Goal: Task Accomplishment & Management: Complete application form

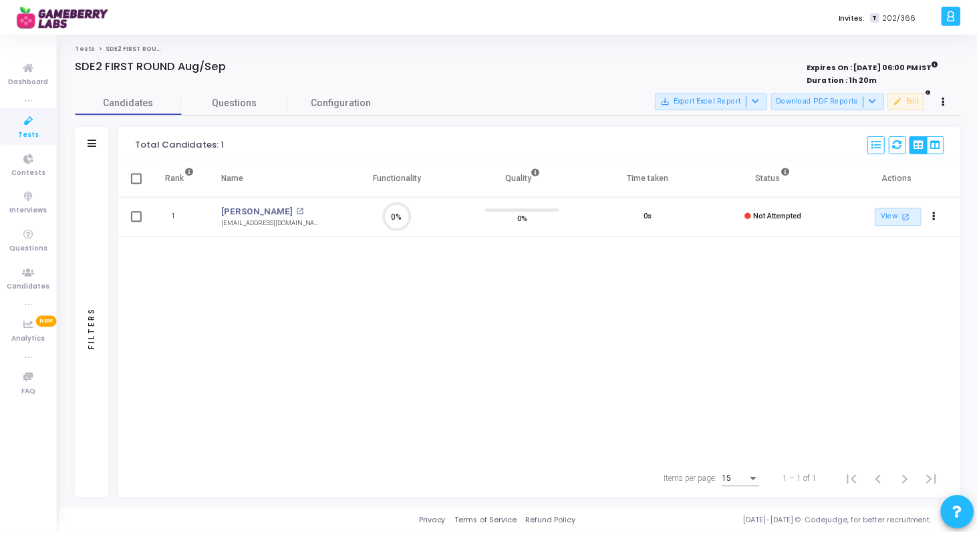
scroll to position [28, 34]
click at [117, 54] on div "Tests SDE2 FIRST ROUND Aug/Sep SDE2 FIRST ROUND Aug/Sep Expires On : [DATE] 06:…" at bounding box center [520, 271] width 890 height 456
click at [123, 43] on div "Tests SDE2 FIRST ROUND Aug/Sep SDE2 FIRST ROUND Aug/Sep Expires On : [DATE] 06:…" at bounding box center [520, 271] width 923 height 476
click at [113, 47] on span "SDE2 FIRST ROUND Aug/Sep" at bounding box center [151, 47] width 90 height 8
click at [82, 48] on link "Tests" at bounding box center [85, 47] width 20 height 8
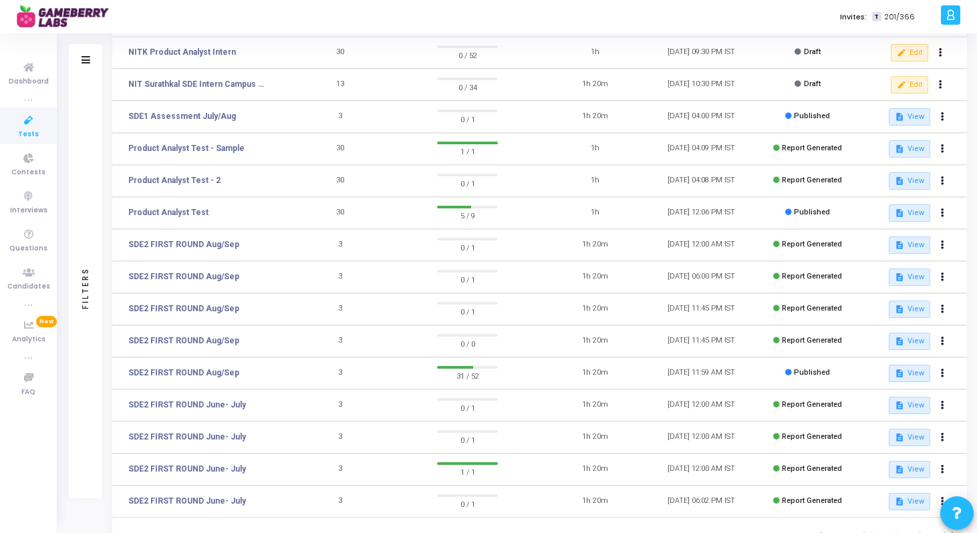
scroll to position [135, 0]
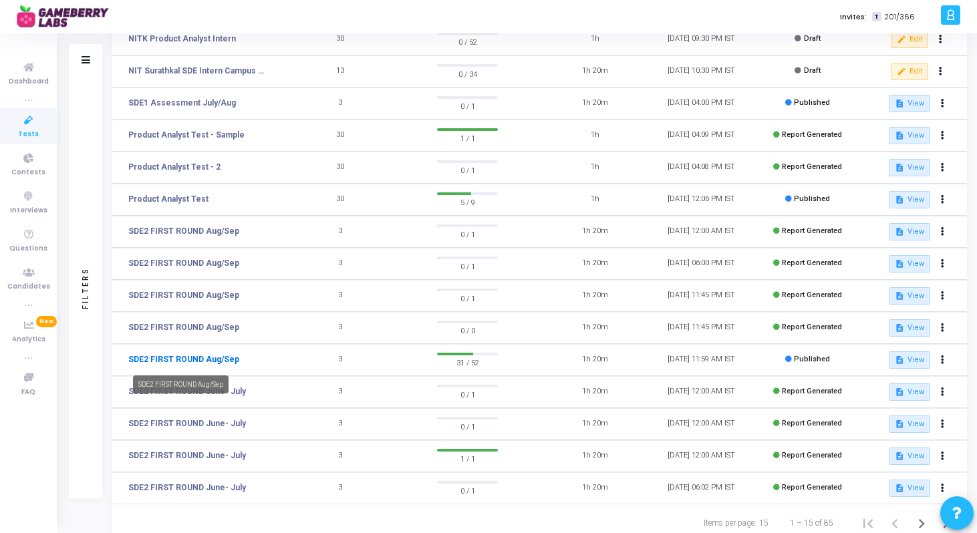
click at [223, 360] on link "SDE2 FIRST ROUND Aug/Sep" at bounding box center [183, 359] width 111 height 12
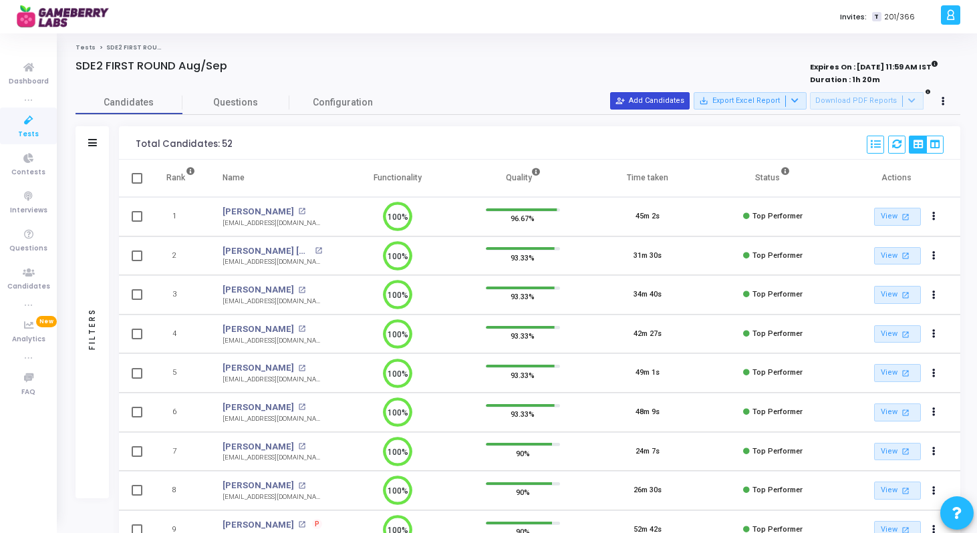
click at [669, 104] on button "person_add_alt Add Candidates" at bounding box center [649, 100] width 79 height 17
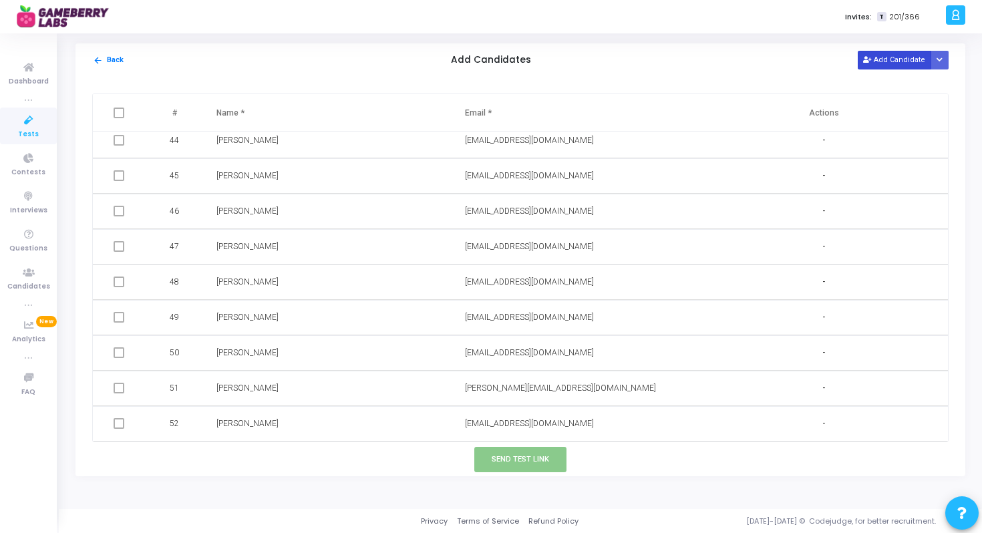
click at [888, 61] on button "Add Candidate" at bounding box center [894, 60] width 73 height 18
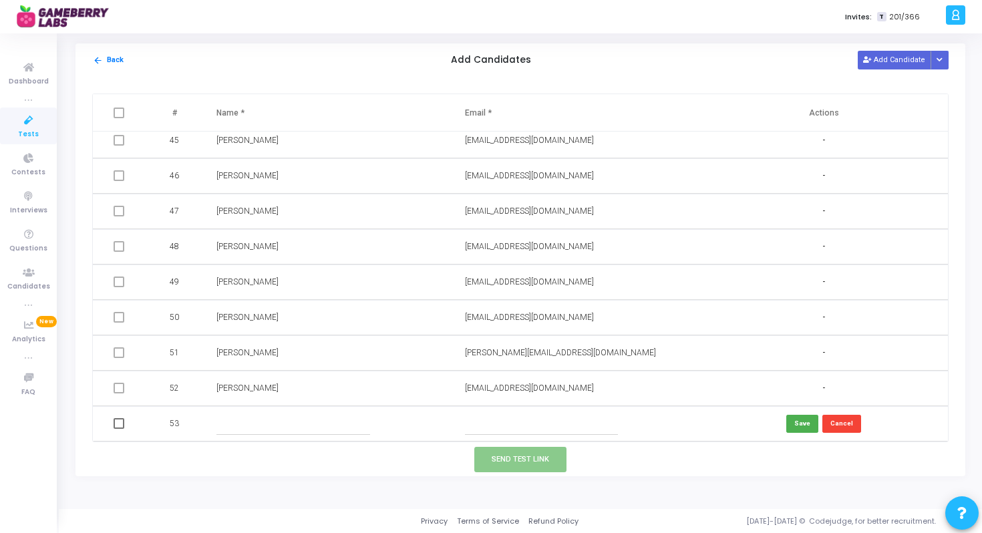
click at [505, 427] on input "text" at bounding box center [541, 424] width 153 height 22
paste input "[EMAIL_ADDRESS][DOMAIN_NAME]"
type input "[EMAIL_ADDRESS][DOMAIN_NAME]"
click at [303, 411] on td at bounding box center [327, 423] width 248 height 35
click at [279, 423] on input "text" at bounding box center [292, 424] width 153 height 22
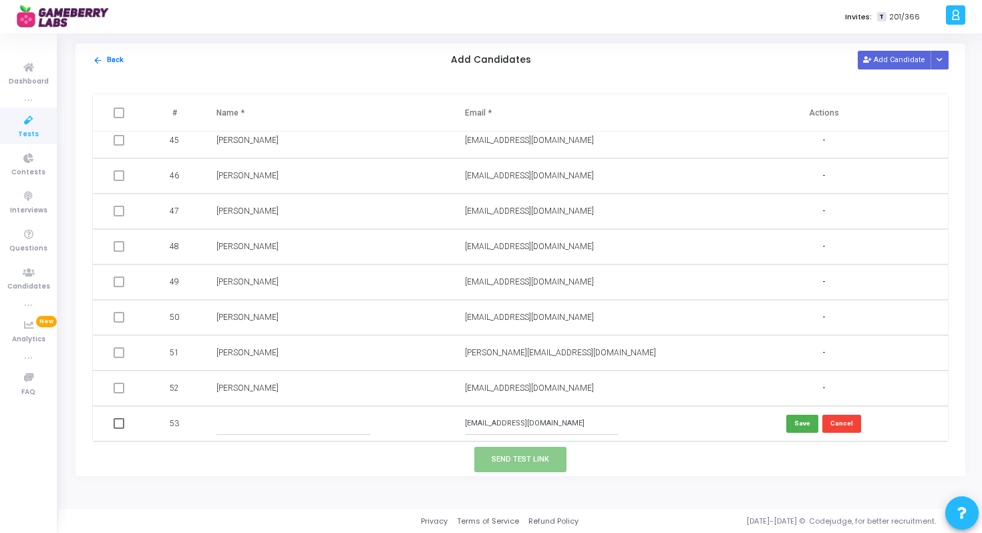
paste input "[PERSON_NAME]"
type input "[PERSON_NAME]"
click at [795, 427] on button "Save" at bounding box center [802, 424] width 32 height 18
click at [122, 426] on span at bounding box center [119, 423] width 11 height 11
click at [119, 429] on input "checkbox" at bounding box center [118, 429] width 1 height 1
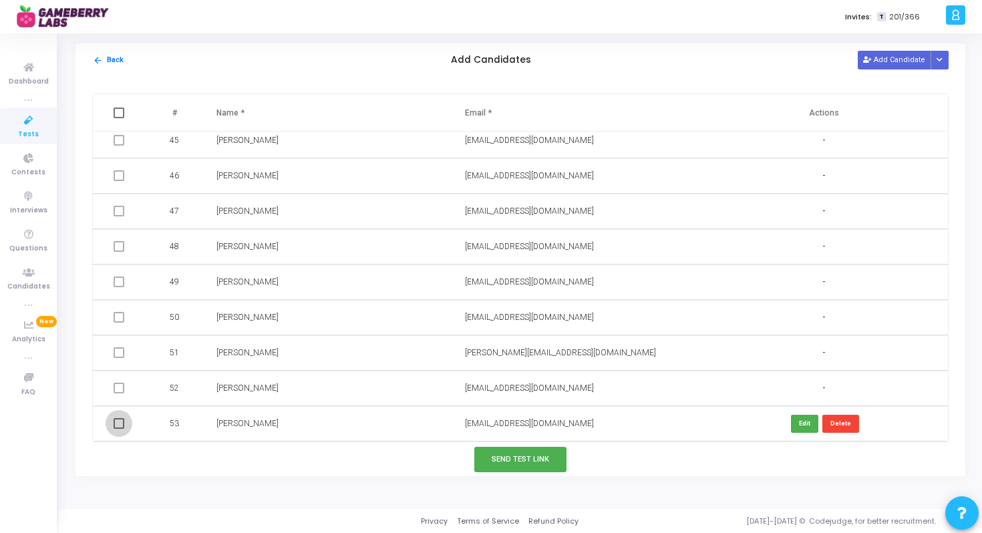
checkbox input "true"
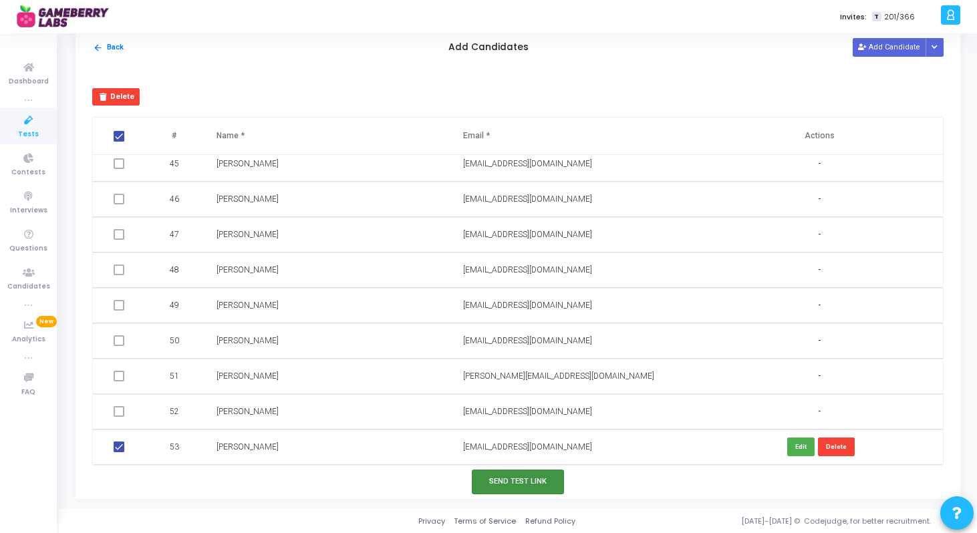
click at [498, 480] on button "Send Test Link" at bounding box center [518, 482] width 92 height 25
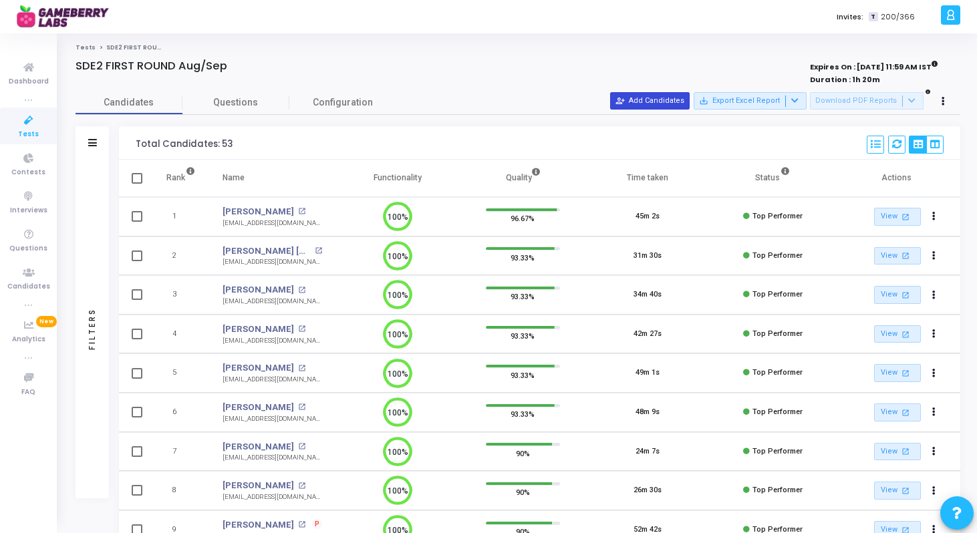
click at [669, 102] on button "person_add_alt Add Candidates" at bounding box center [649, 100] width 79 height 17
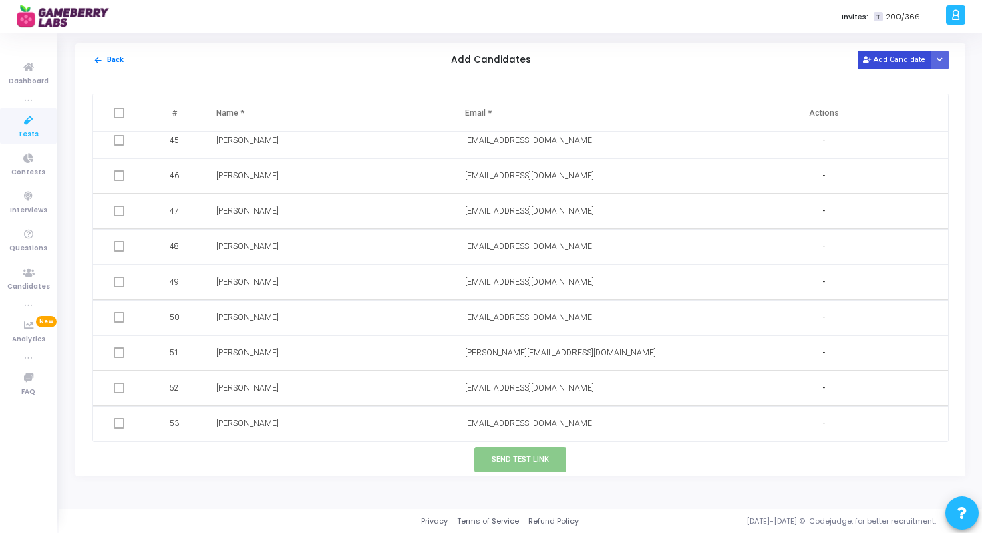
click at [881, 61] on button "Add Candidate" at bounding box center [894, 60] width 73 height 18
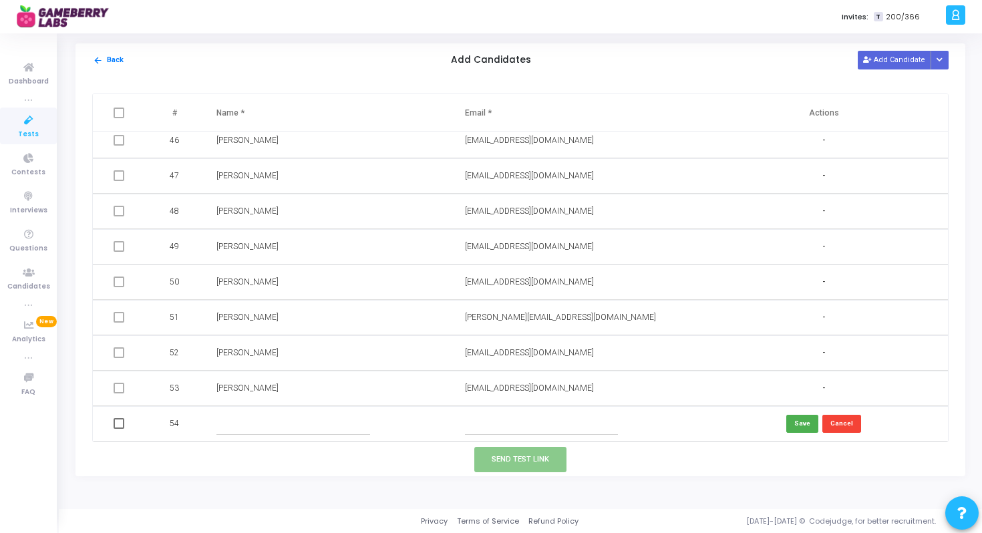
click at [500, 436] on td at bounding box center [576, 423] width 248 height 35
click at [496, 424] on input "text" at bounding box center [541, 424] width 153 height 22
paste input "[EMAIL_ADDRESS][DOMAIN_NAME]"
type input "[EMAIL_ADDRESS][DOMAIN_NAME]"
click at [293, 427] on input "text" at bounding box center [292, 424] width 153 height 22
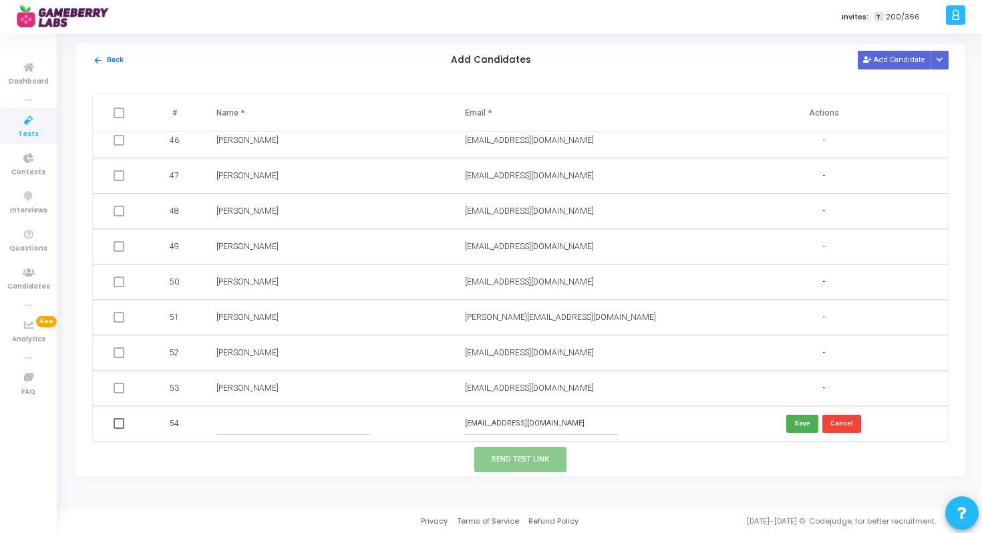
paste input "Aditi S R"
type input "Aditi S R"
click at [798, 423] on button "Save" at bounding box center [802, 424] width 32 height 18
click at [122, 427] on span at bounding box center [119, 423] width 11 height 11
click at [119, 429] on input "checkbox" at bounding box center [118, 429] width 1 height 1
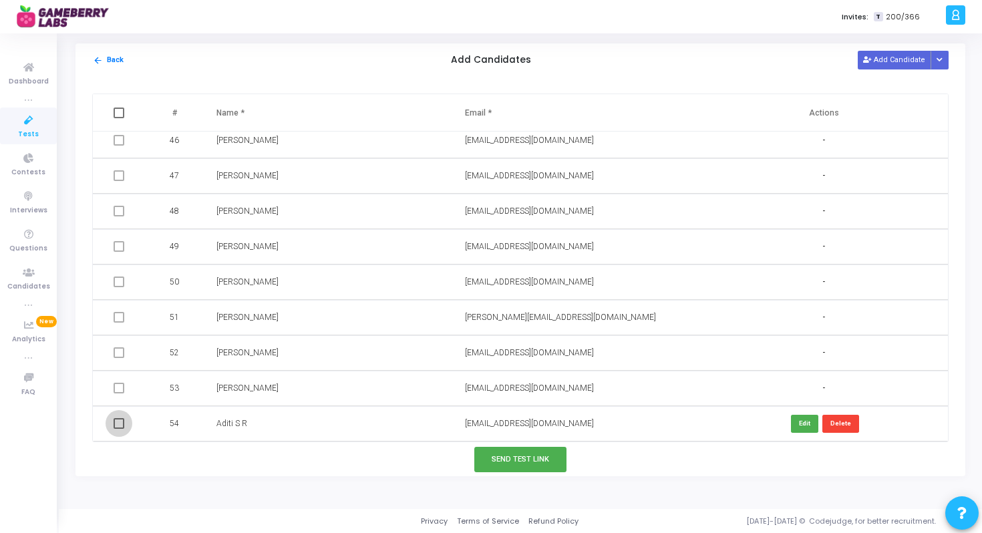
checkbox input "true"
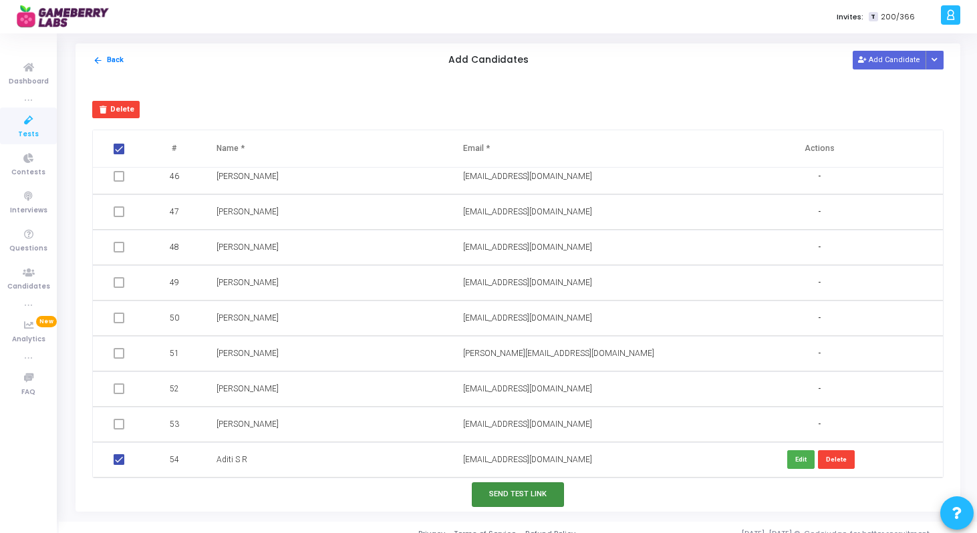
click at [478, 494] on button "Send Test Link" at bounding box center [518, 494] width 92 height 25
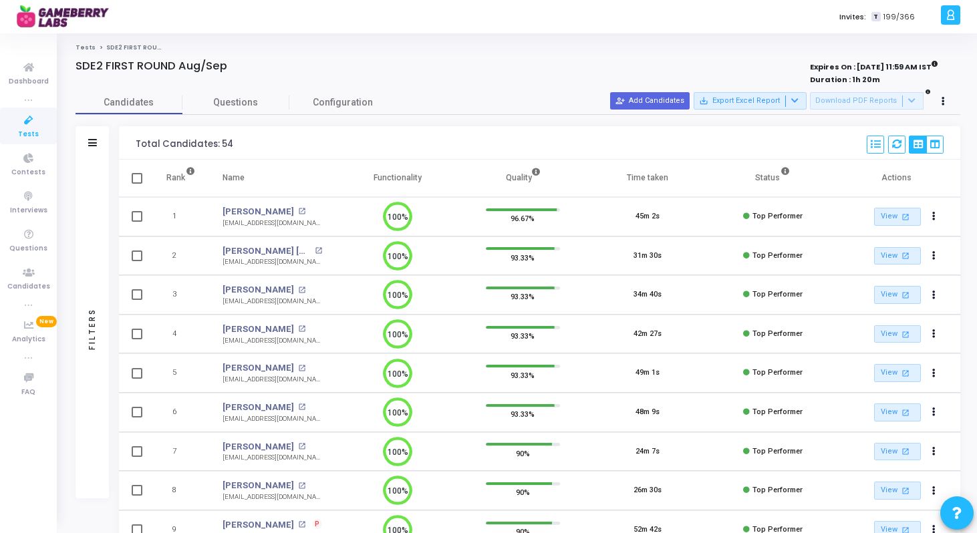
click at [653, 114] on div "Candidates Questions Configuration" at bounding box center [517, 102] width 884 height 23
click at [661, 105] on button "person_add_alt Add Candidates" at bounding box center [649, 100] width 79 height 17
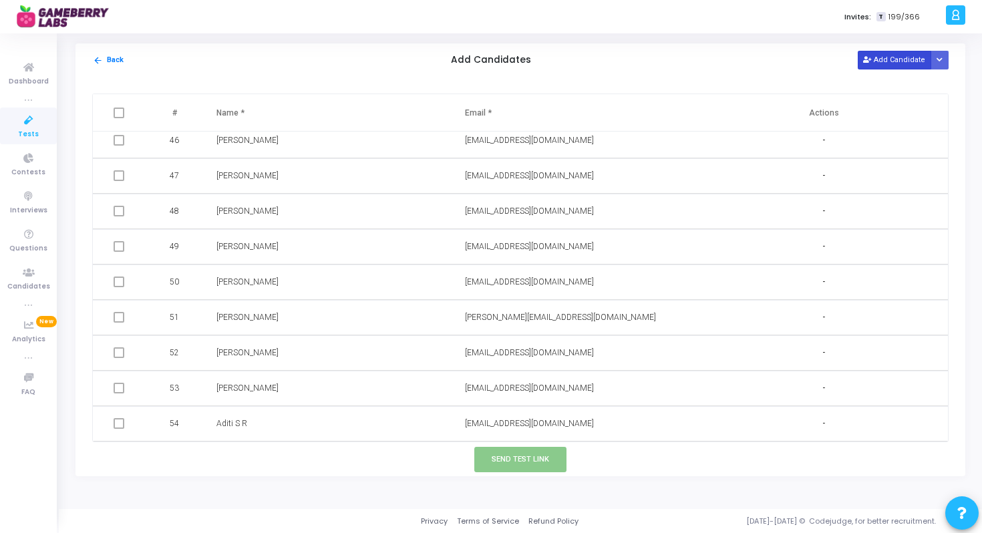
click at [902, 67] on button "Add Candidate" at bounding box center [894, 60] width 73 height 18
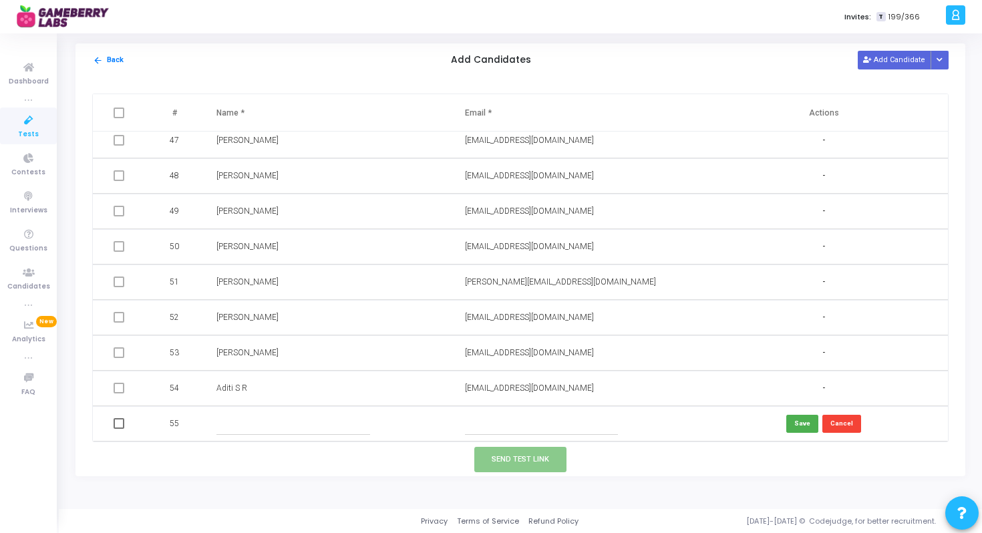
click at [500, 415] on input "text" at bounding box center [541, 424] width 153 height 22
paste input "[PERSON_NAME] [EMAIL_ADDRESS][DOMAIN_NAME]"
drag, startPoint x: 499, startPoint y: 427, endPoint x: 427, endPoint y: 427, distance: 72.1
click at [427, 427] on tr "55 [PERSON_NAME] [EMAIL_ADDRESS][DOMAIN_NAME] Save Cancel" at bounding box center [520, 423] width 855 height 35
type input "[EMAIL_ADDRESS][DOMAIN_NAME]"
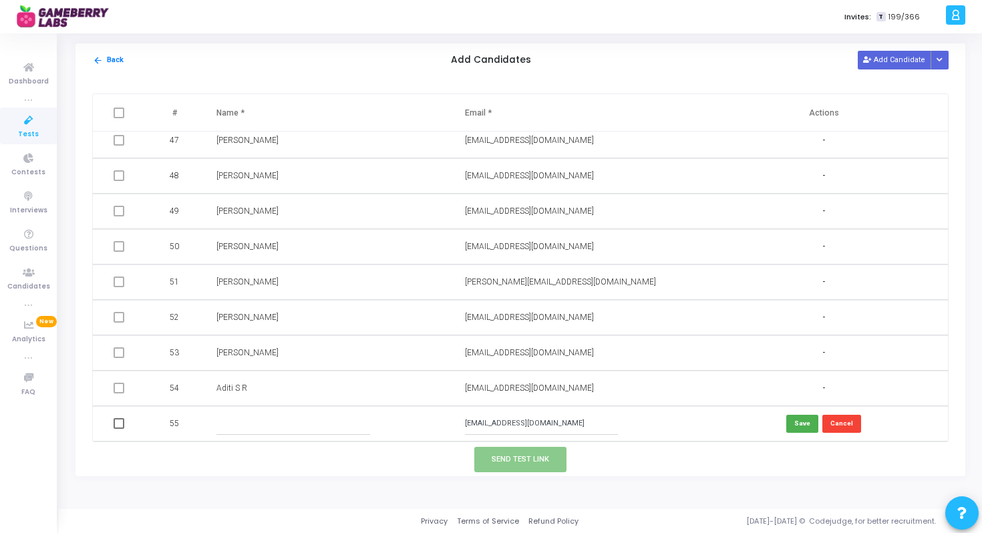
click at [315, 433] on input "text" at bounding box center [292, 424] width 153 height 22
paste input "[PERSON_NAME]"
type input "[PERSON_NAME]"
click at [791, 419] on button "Save" at bounding box center [802, 424] width 32 height 18
click at [116, 425] on span at bounding box center [119, 423] width 11 height 11
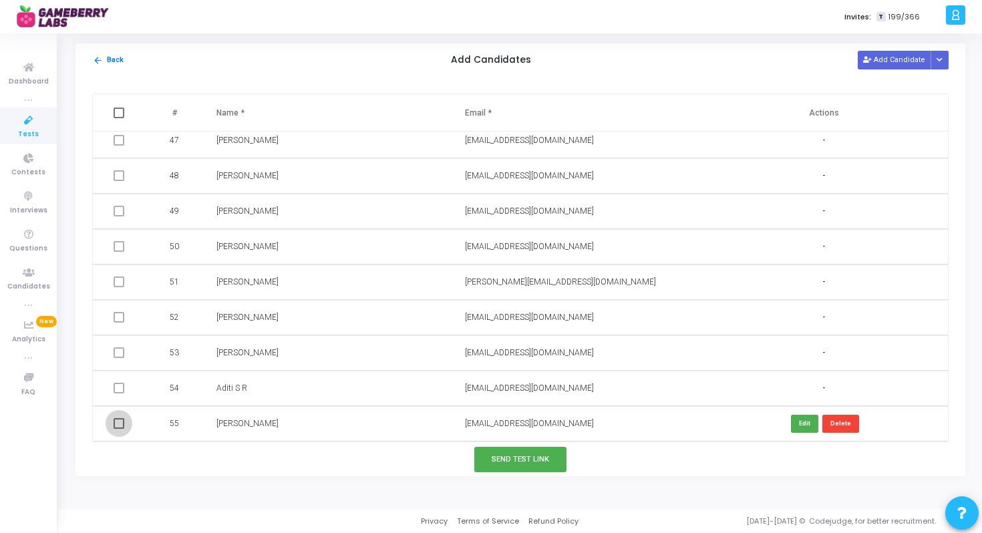
click at [118, 429] on input "checkbox" at bounding box center [118, 429] width 1 height 1
checkbox input "true"
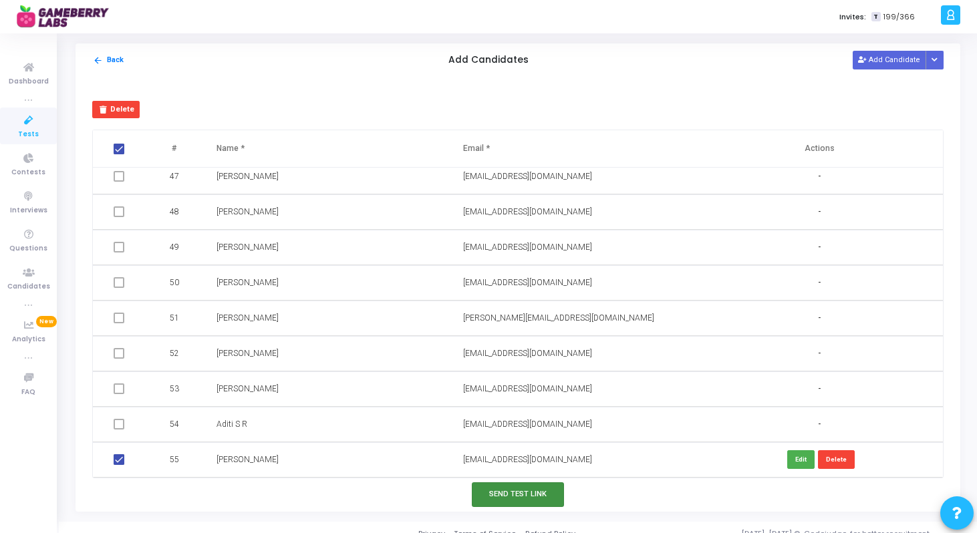
click at [513, 499] on button "Send Test Link" at bounding box center [518, 494] width 92 height 25
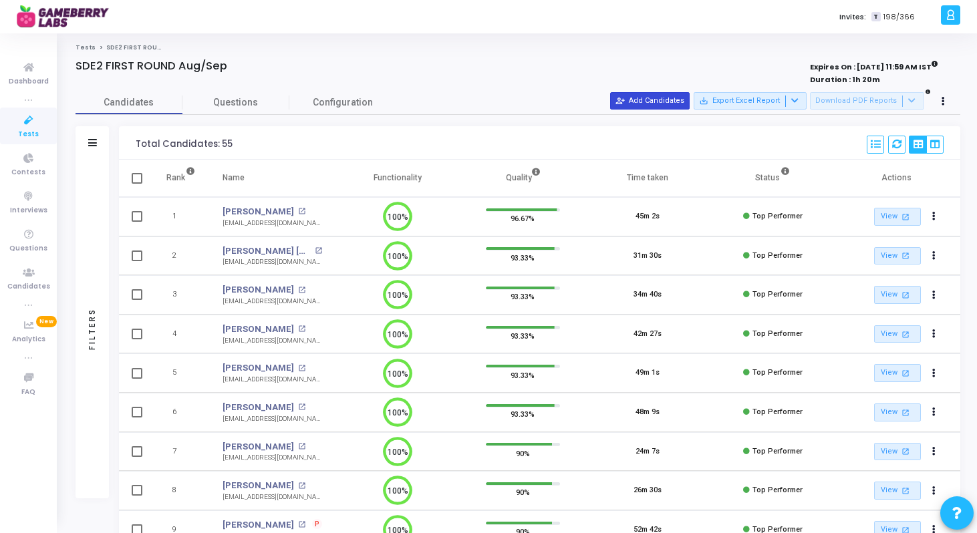
click at [647, 103] on button "person_add_alt Add Candidates" at bounding box center [649, 100] width 79 height 17
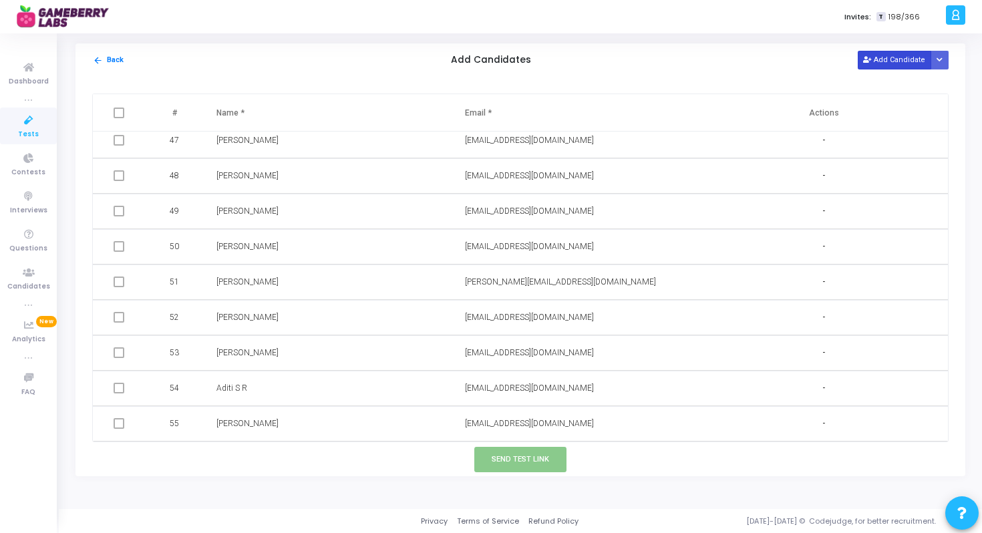
click at [870, 62] on icon at bounding box center [866, 60] width 7 height 7
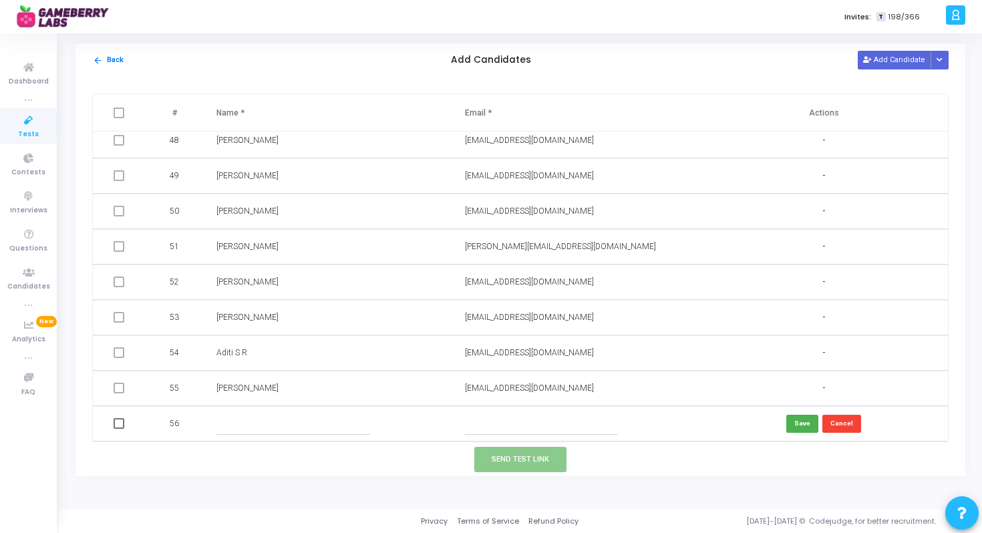
click at [508, 428] on input "text" at bounding box center [541, 424] width 153 height 22
paste input "Sameer kathal [EMAIL_ADDRESS][DOMAIN_NAME]"
drag, startPoint x: 520, startPoint y: 425, endPoint x: 419, endPoint y: 425, distance: 100.9
click at [419, 425] on tr "56 [PERSON_NAME] [PERSON_NAME][EMAIL_ADDRESS][DOMAIN_NAME] Save Cancel" at bounding box center [520, 423] width 855 height 35
type input "[EMAIL_ADDRESS][DOMAIN_NAME]"
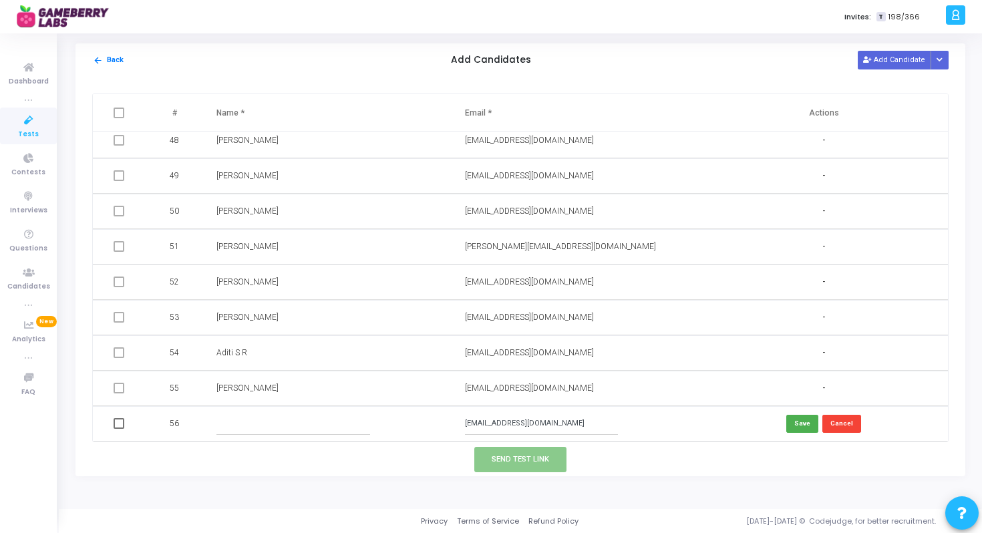
click at [283, 426] on input "text" at bounding box center [292, 424] width 153 height 22
paste input "[PERSON_NAME]"
type input "[PERSON_NAME]"
click at [806, 427] on button "Save" at bounding box center [802, 424] width 32 height 18
click at [118, 423] on span at bounding box center [119, 423] width 11 height 11
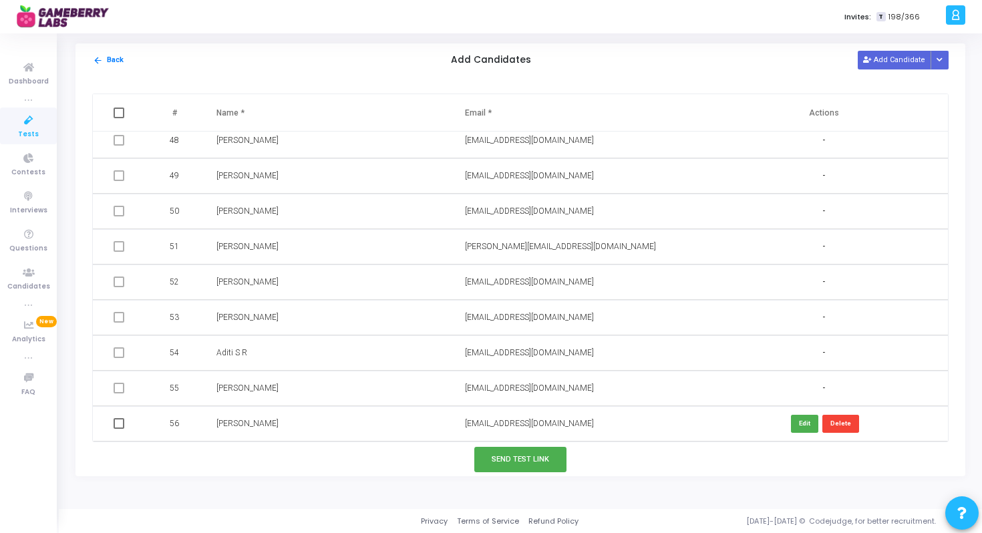
click at [118, 429] on input "checkbox" at bounding box center [118, 429] width 1 height 1
checkbox input "true"
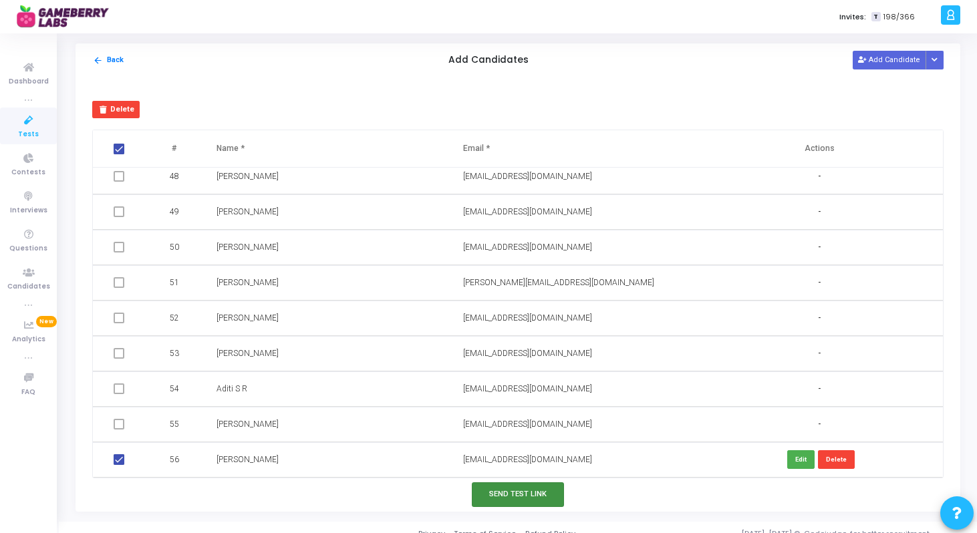
click at [516, 489] on button "Send Test Link" at bounding box center [518, 494] width 92 height 25
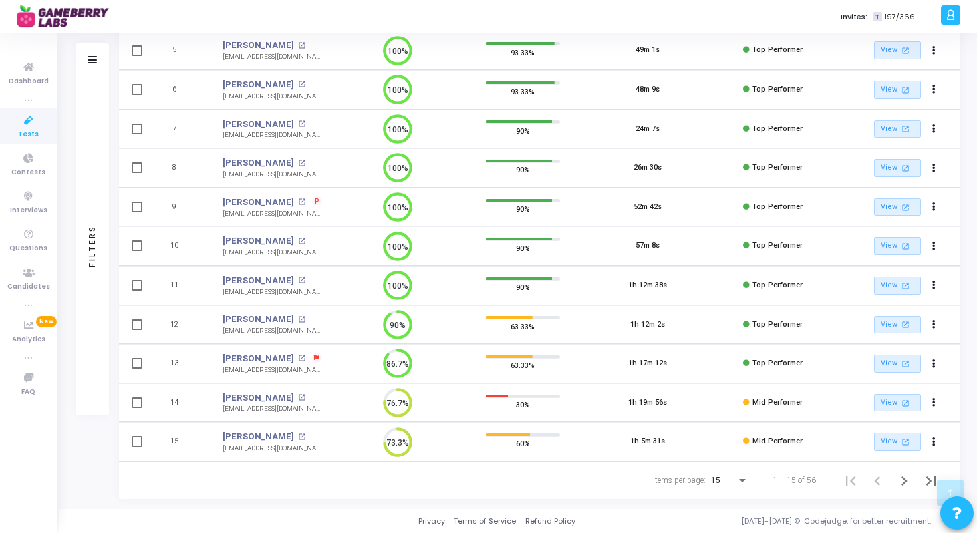
click at [315, 200] on span "P" at bounding box center [317, 201] width 5 height 11
click at [739, 486] on div at bounding box center [488, 266] width 977 height 533
click at [739, 481] on div "Items per page:" at bounding box center [742, 480] width 7 height 3
click at [729, 468] on span "50" at bounding box center [729, 473] width 37 height 24
